Goal: Navigation & Orientation: Find specific page/section

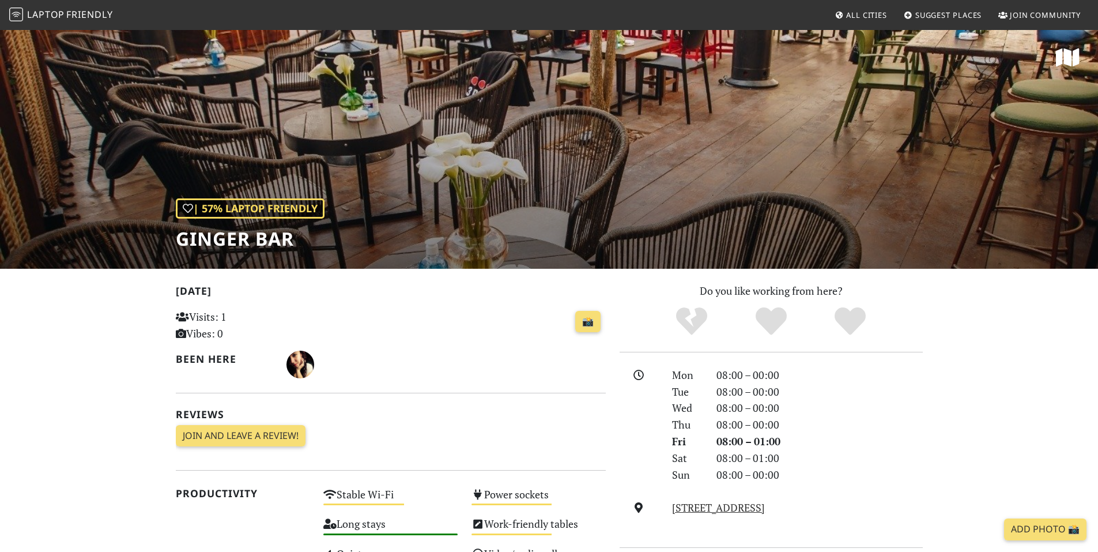
click at [58, 12] on span "Laptop" at bounding box center [45, 14] width 37 height 13
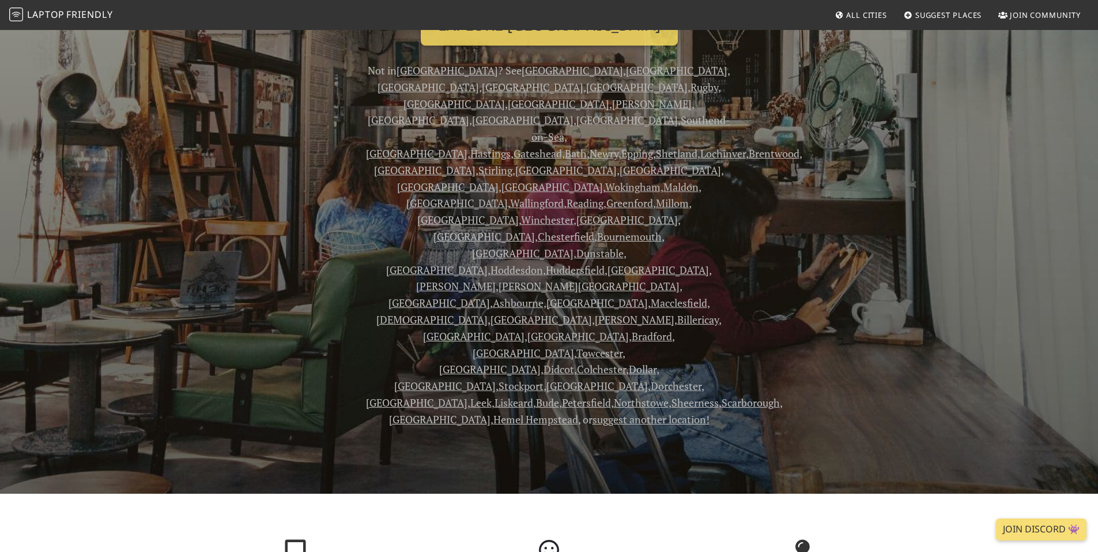
scroll to position [58, 0]
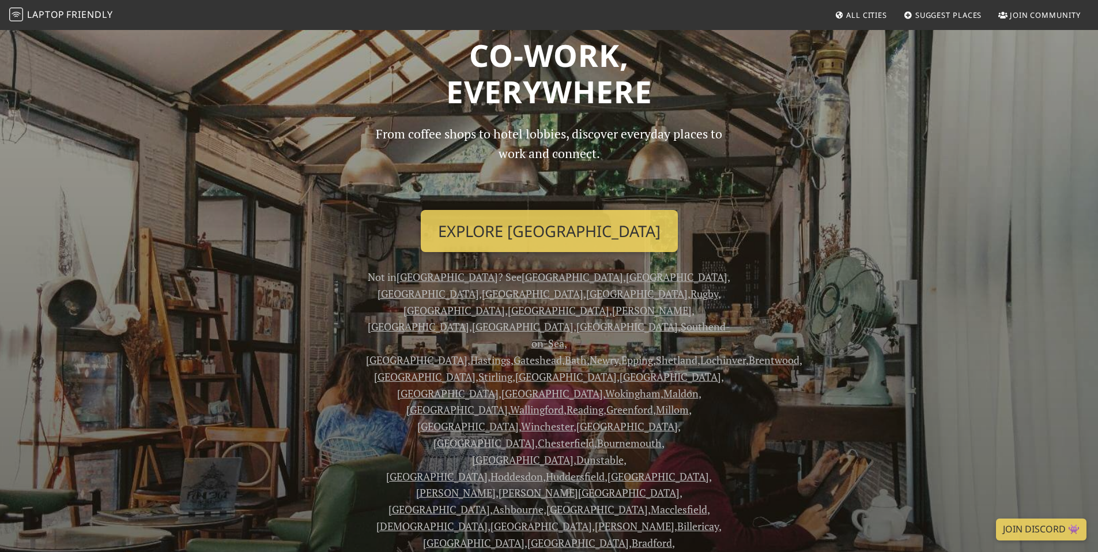
click at [868, 15] on span "All Cities" at bounding box center [866, 15] width 41 height 10
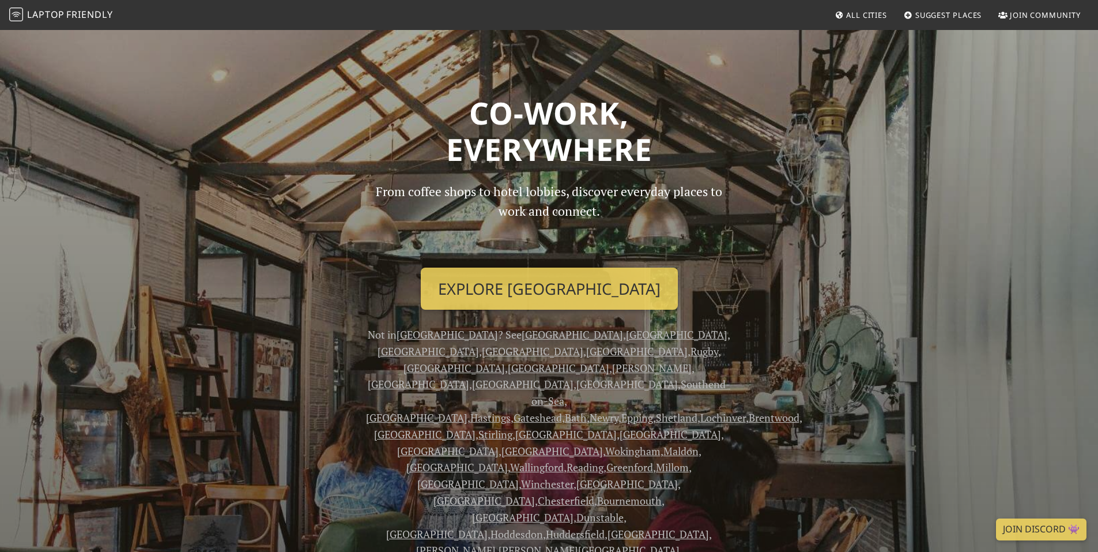
scroll to position [58, 0]
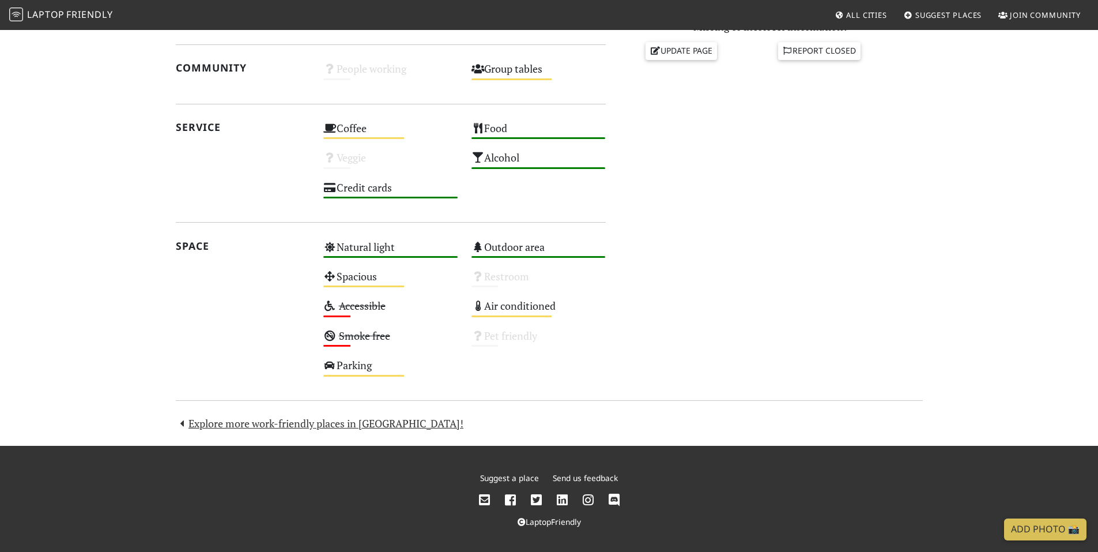
scroll to position [546, 0]
